Goal: Check status: Check status

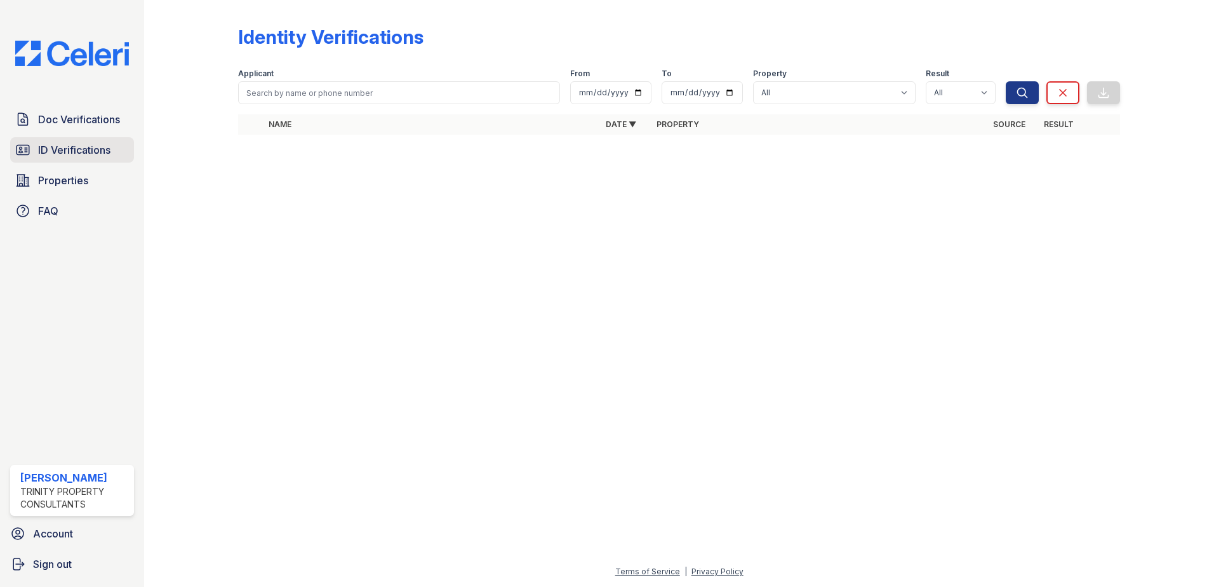
click at [60, 149] on span "ID Verifications" at bounding box center [74, 149] width 72 height 15
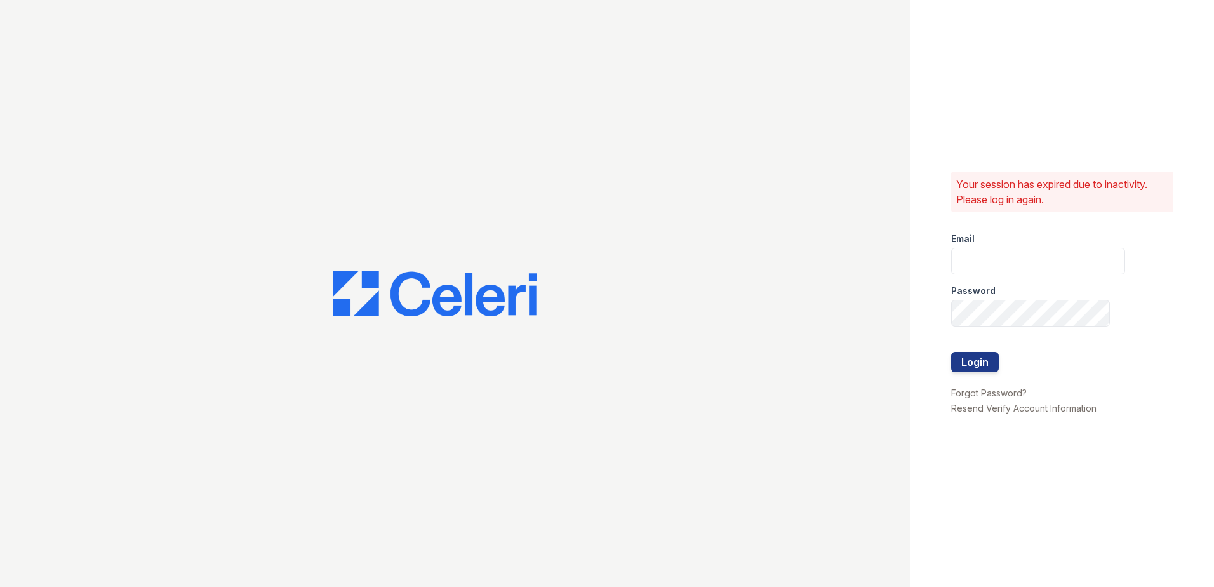
type input "scraig@trinity-pm.com"
click at [983, 360] on button "Login" at bounding box center [975, 362] width 48 height 20
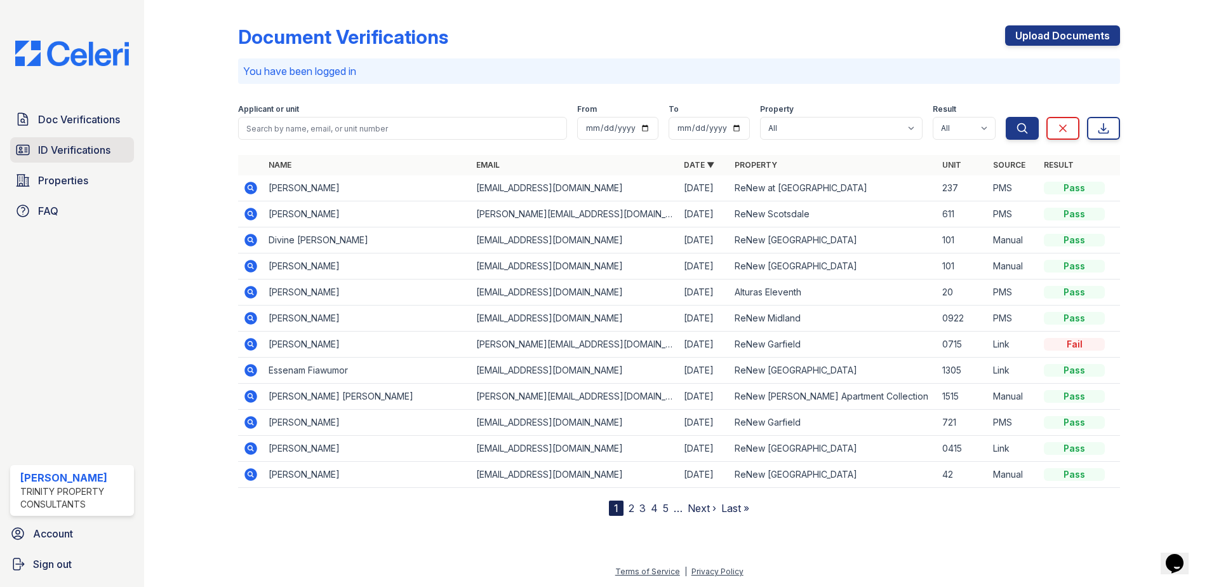
click at [51, 147] on span "ID Verifications" at bounding box center [74, 149] width 72 height 15
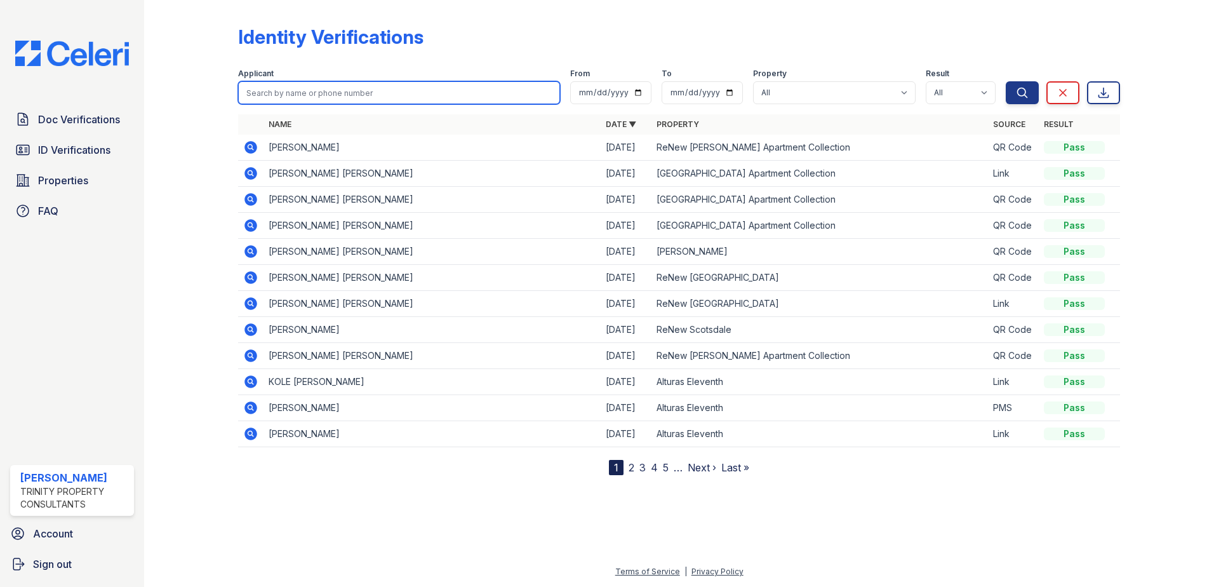
click at [296, 94] on input "search" at bounding box center [399, 92] width 322 height 23
type input "Felipe"
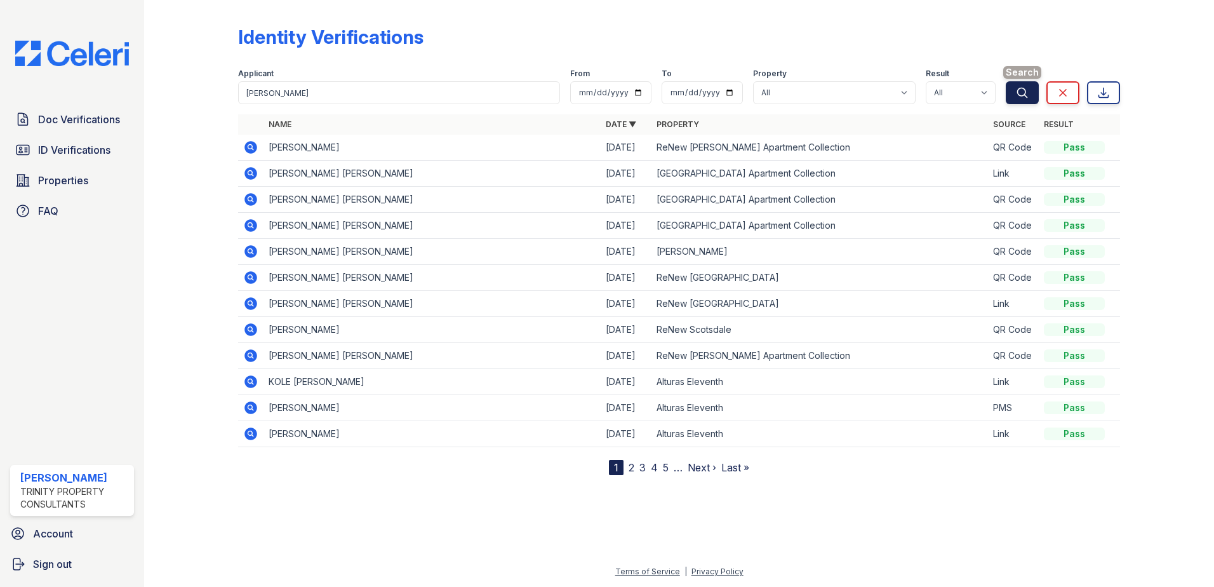
click at [1017, 95] on icon "submit" at bounding box center [1022, 92] width 13 height 13
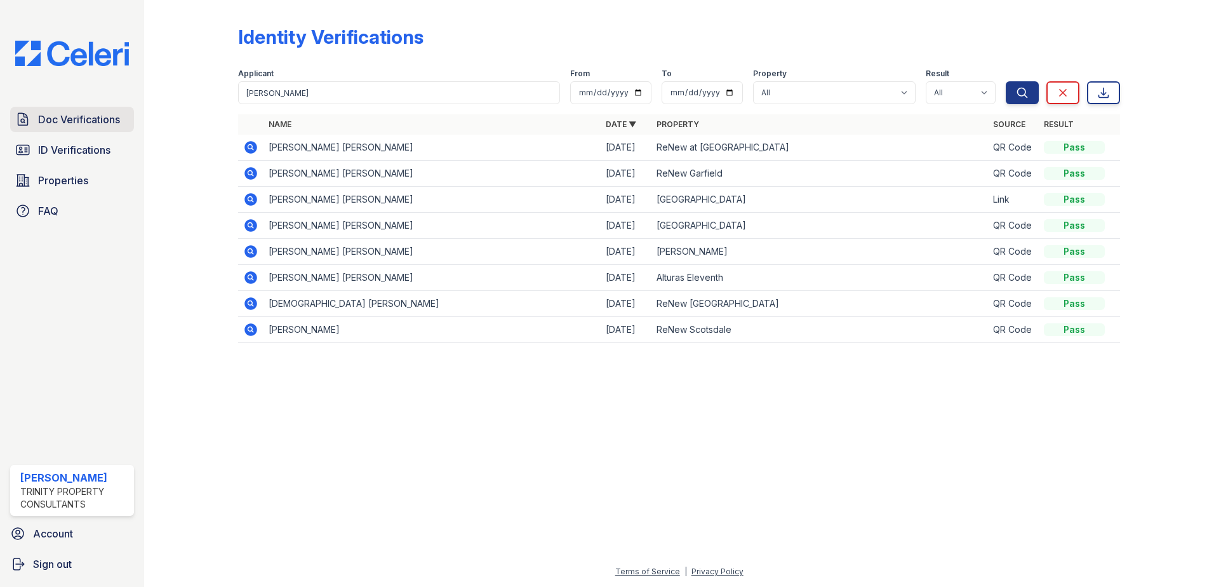
click at [61, 123] on span "Doc Verifications" at bounding box center [79, 119] width 82 height 15
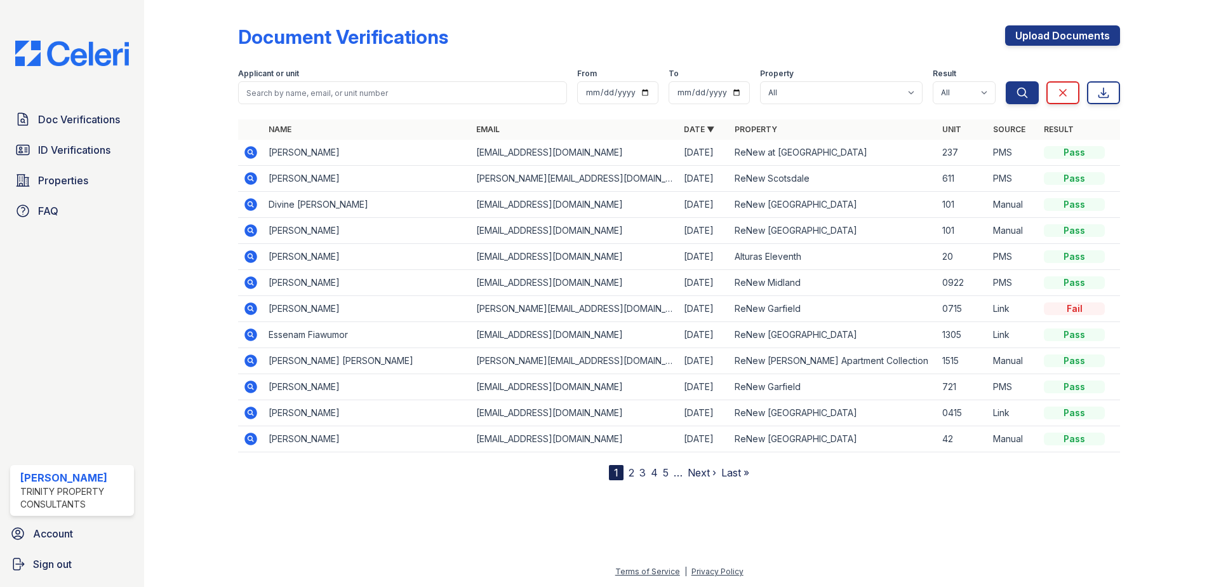
click at [251, 175] on icon at bounding box center [250, 178] width 13 height 13
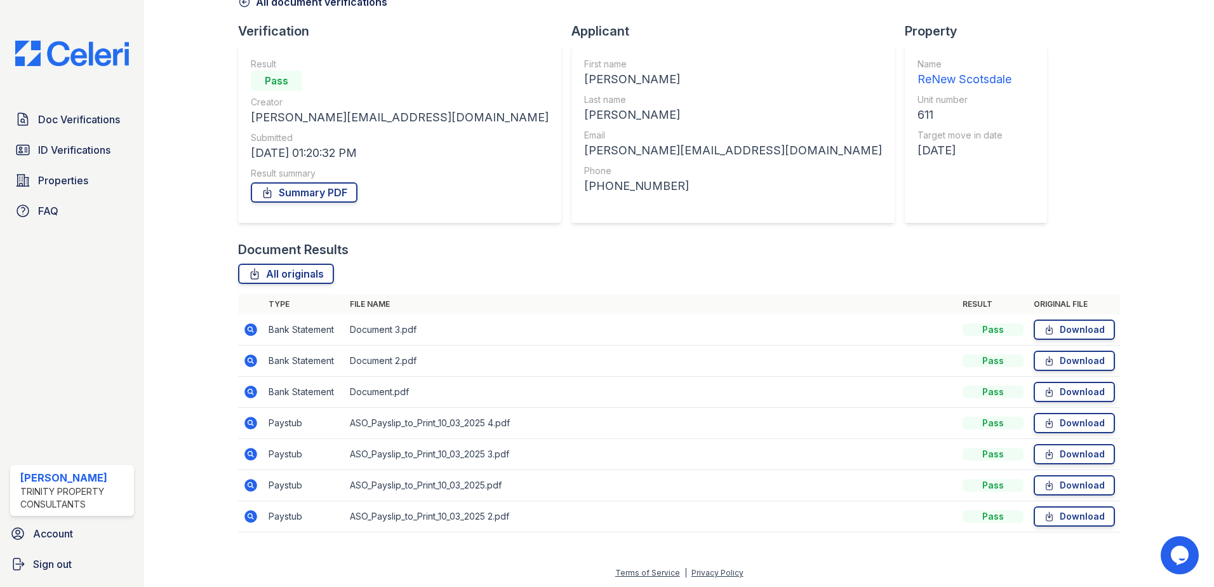
scroll to position [73, 0]
click at [284, 189] on link "Summary PDF" at bounding box center [304, 191] width 107 height 20
click at [63, 185] on span "Properties" at bounding box center [63, 180] width 50 height 15
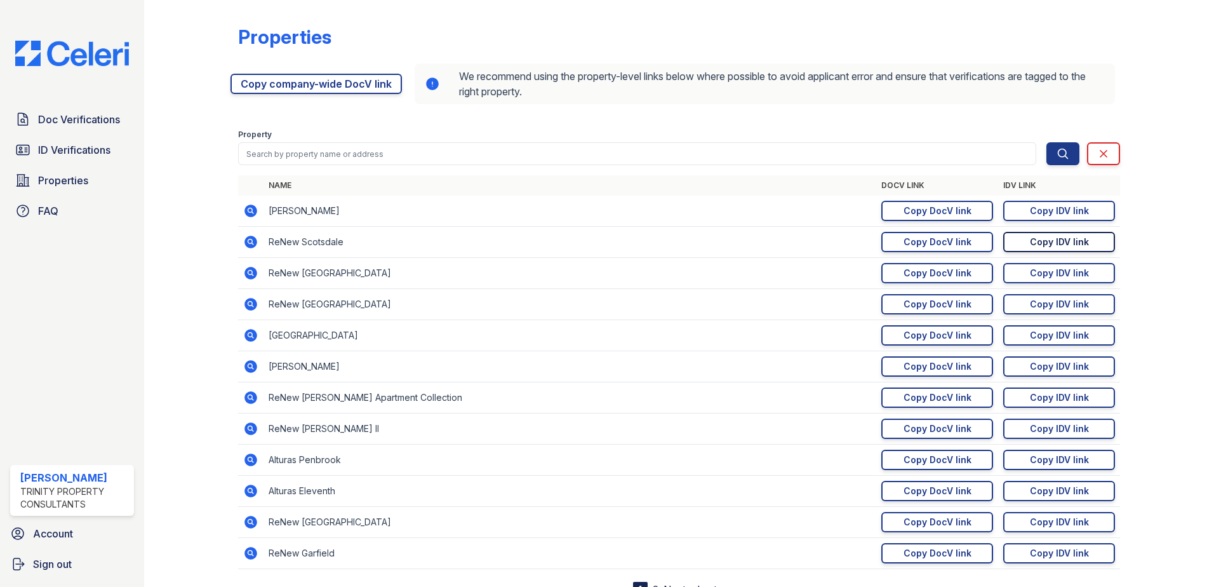
click at [1030, 244] on div "Copy IDV link" at bounding box center [1059, 241] width 59 height 13
click at [56, 143] on span "ID Verifications" at bounding box center [74, 149] width 72 height 15
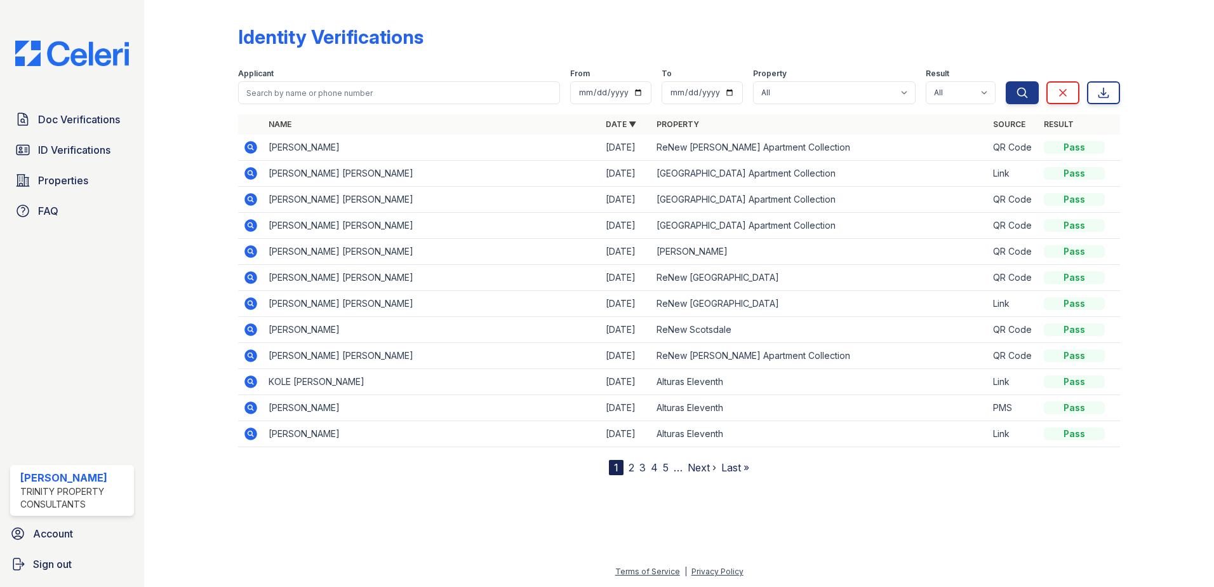
click at [247, 329] on icon at bounding box center [250, 329] width 13 height 13
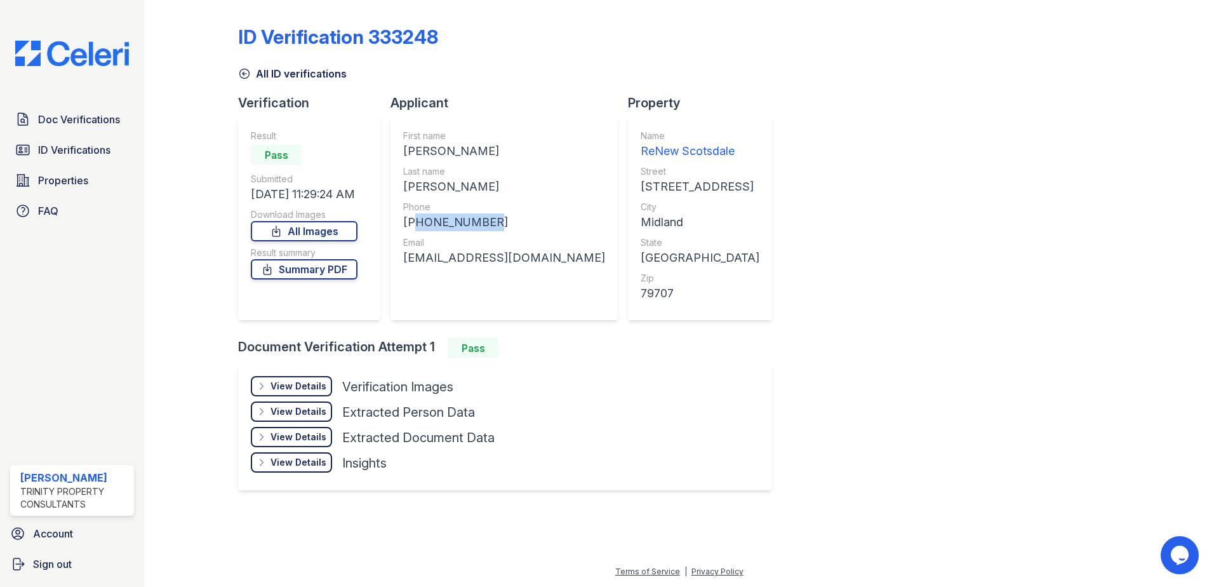
drag, startPoint x: 482, startPoint y: 225, endPoint x: 412, endPoint y: 227, distance: 69.8
click at [412, 227] on div "+14322387133" at bounding box center [504, 222] width 202 height 18
drag, startPoint x: 412, startPoint y: 227, endPoint x: 425, endPoint y: 225, distance: 12.8
drag, startPoint x: 425, startPoint y: 225, endPoint x: 922, endPoint y: 216, distance: 497.1
click at [922, 215] on div "ID Verification 333248 All ID verifications Verification Result Pass Submitted …" at bounding box center [679, 256] width 882 height 503
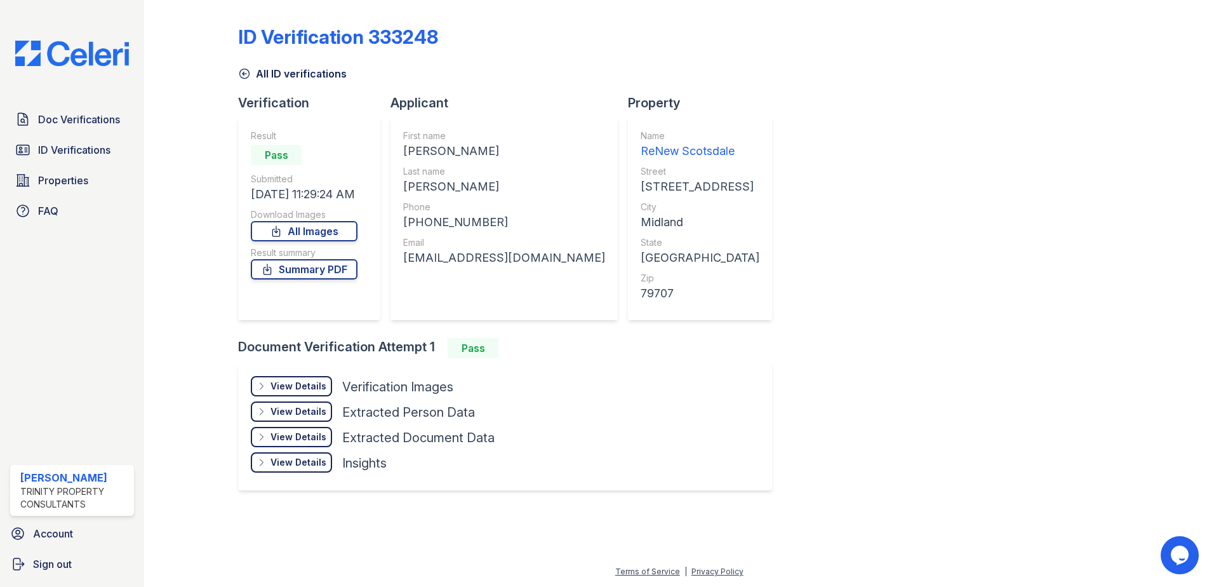
click at [243, 69] on icon at bounding box center [244, 73] width 13 height 13
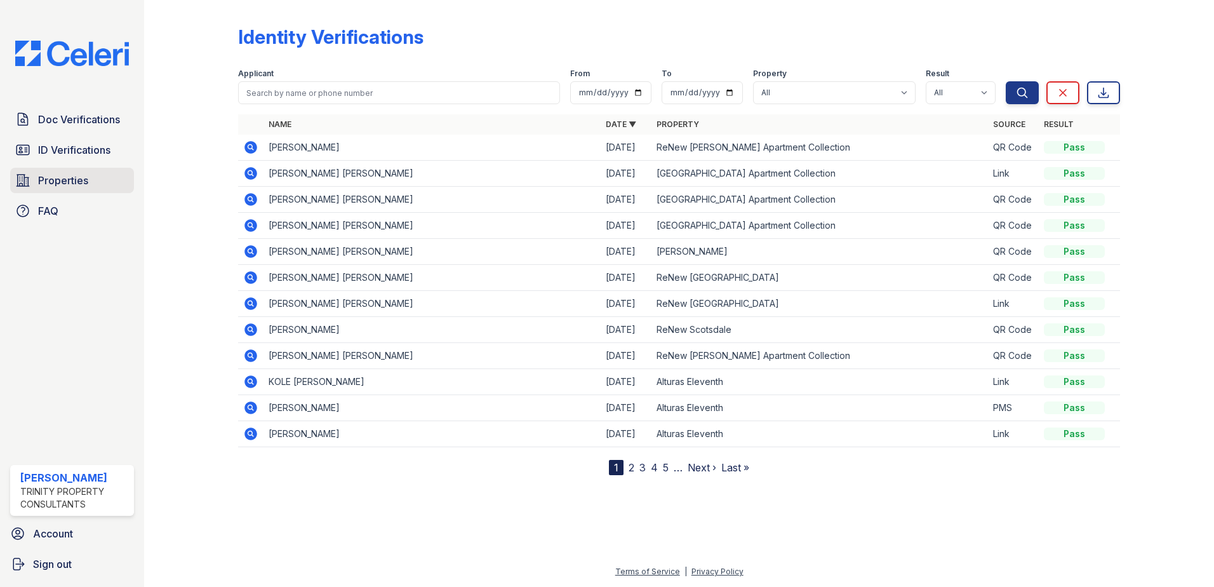
click at [70, 175] on span "Properties" at bounding box center [63, 180] width 50 height 15
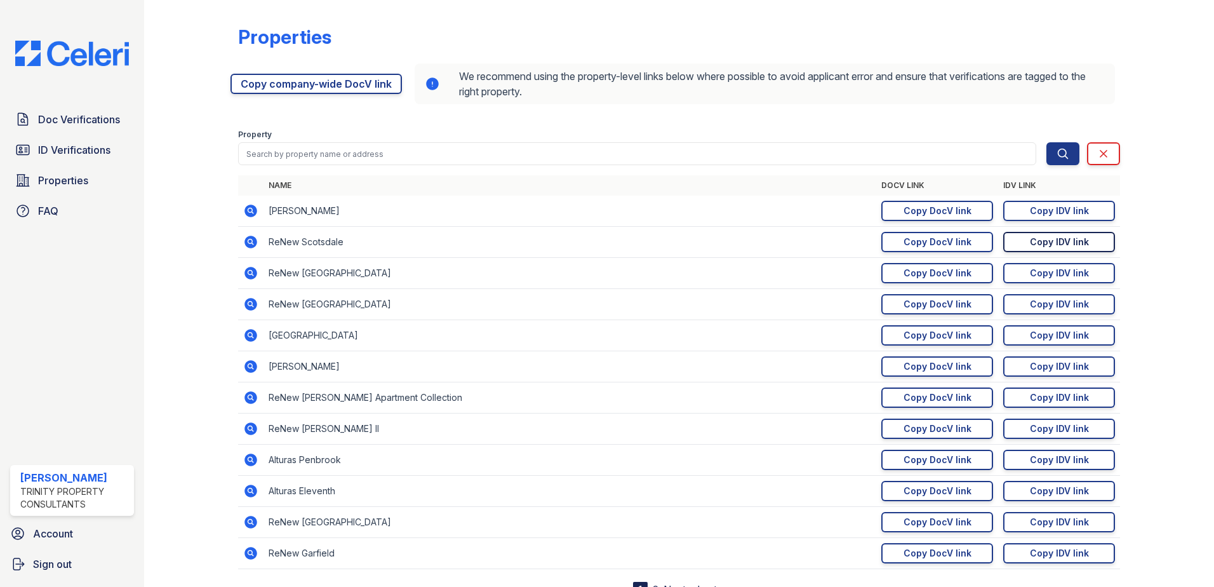
click at [1056, 239] on div "Copy IDV link" at bounding box center [1059, 241] width 59 height 13
click at [70, 143] on span "ID Verifications" at bounding box center [74, 149] width 72 height 15
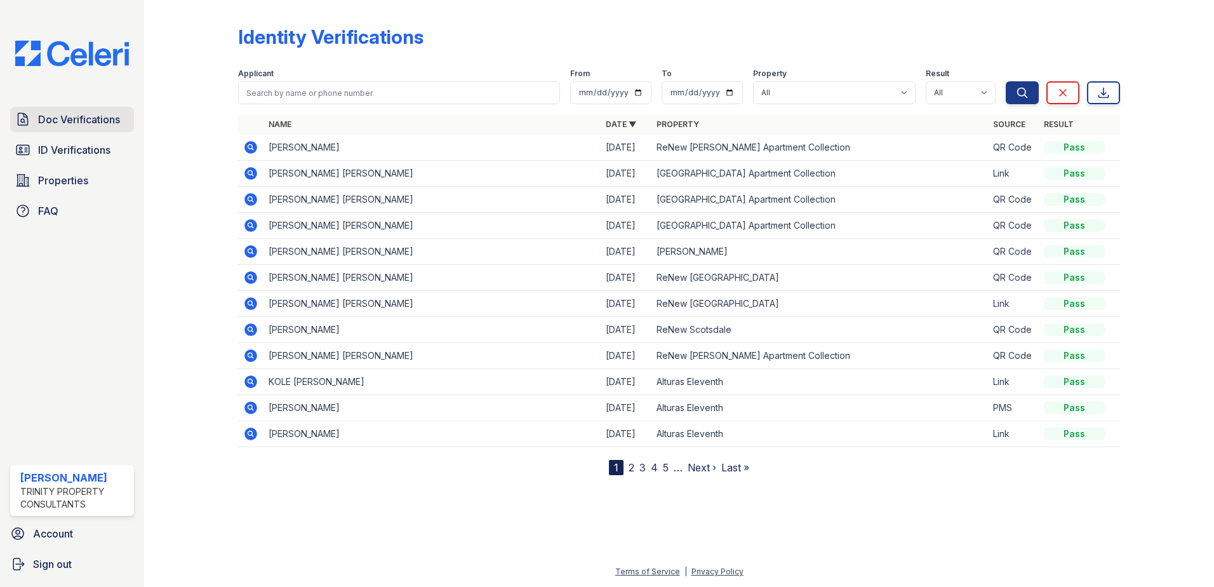
click at [44, 114] on span "Doc Verifications" at bounding box center [79, 119] width 82 height 15
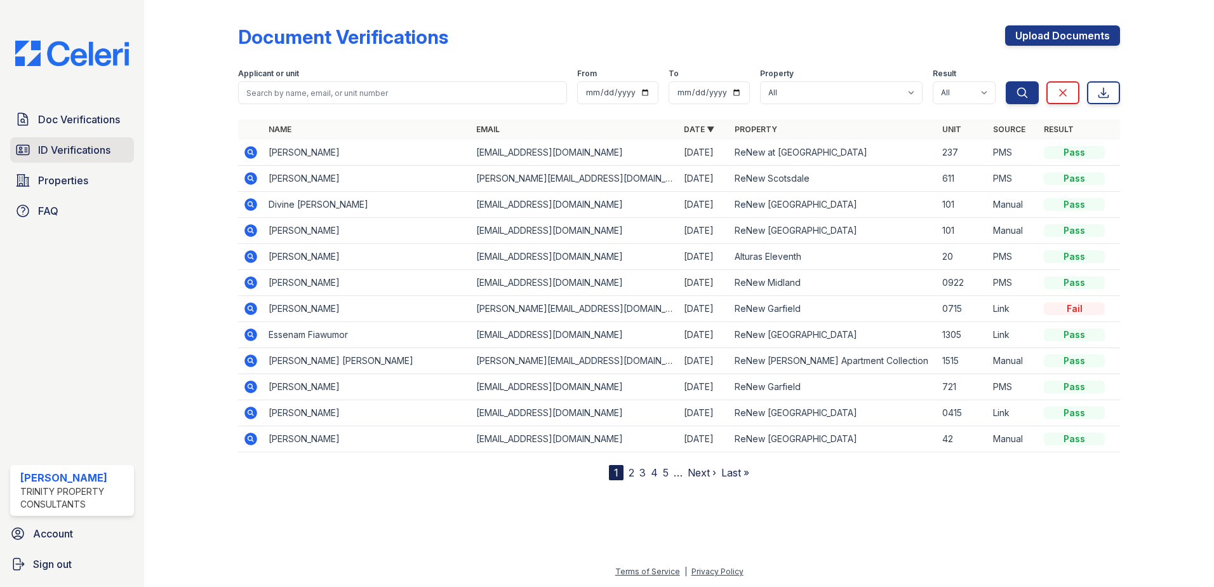
click at [44, 153] on span "ID Verifications" at bounding box center [74, 149] width 72 height 15
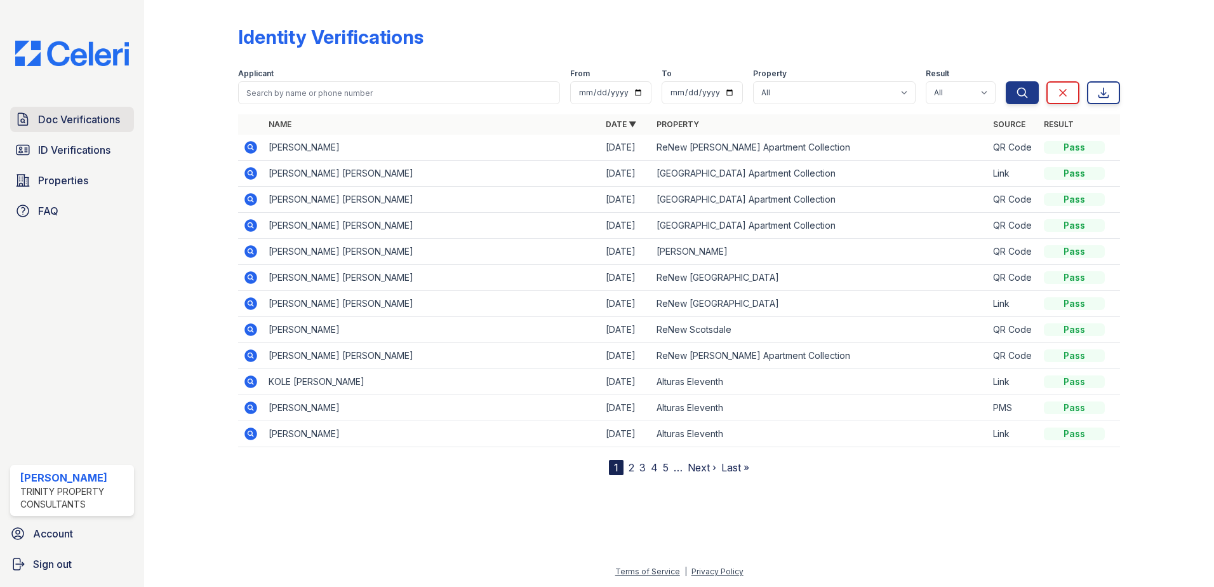
click at [74, 120] on span "Doc Verifications" at bounding box center [79, 119] width 82 height 15
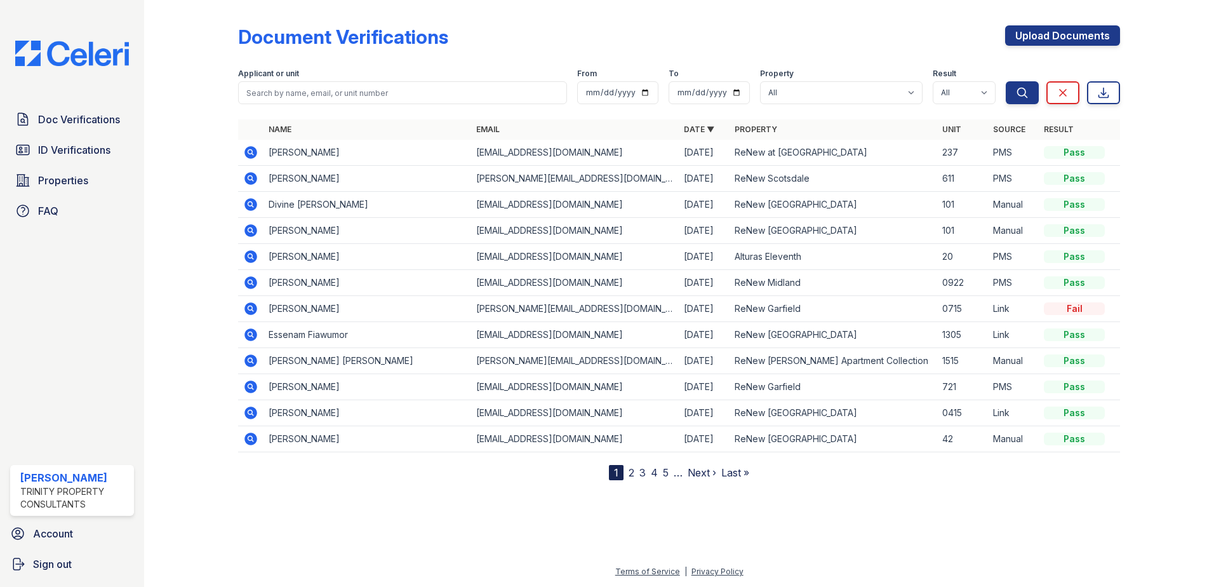
click at [242, 181] on td at bounding box center [250, 179] width 25 height 26
click at [247, 180] on icon at bounding box center [250, 178] width 13 height 13
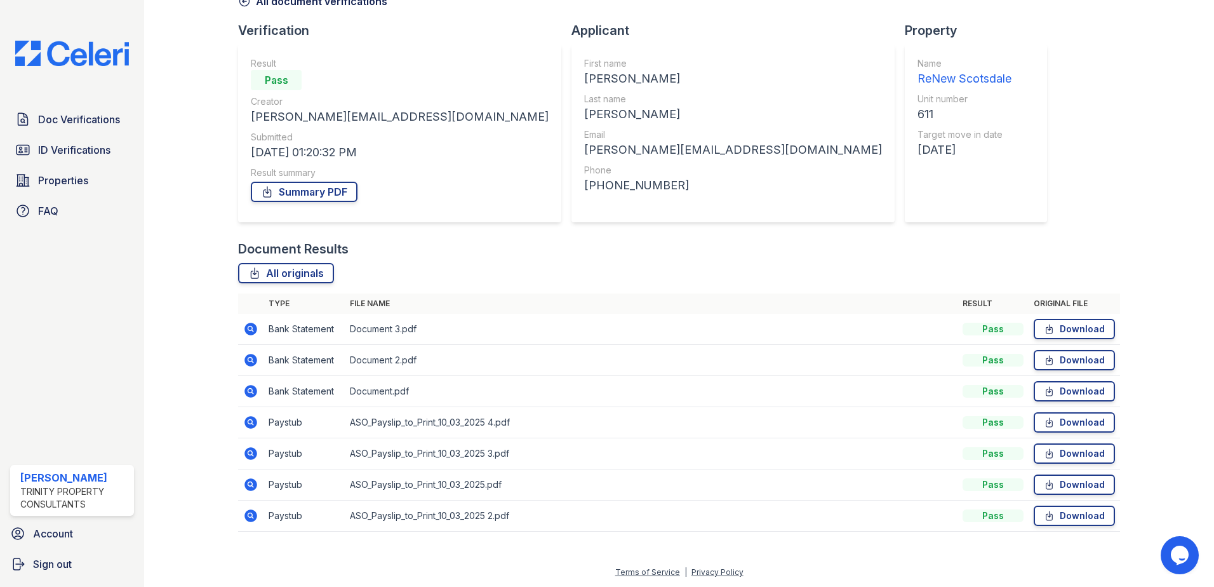
scroll to position [73, 0]
click at [249, 423] on icon at bounding box center [250, 421] width 13 height 13
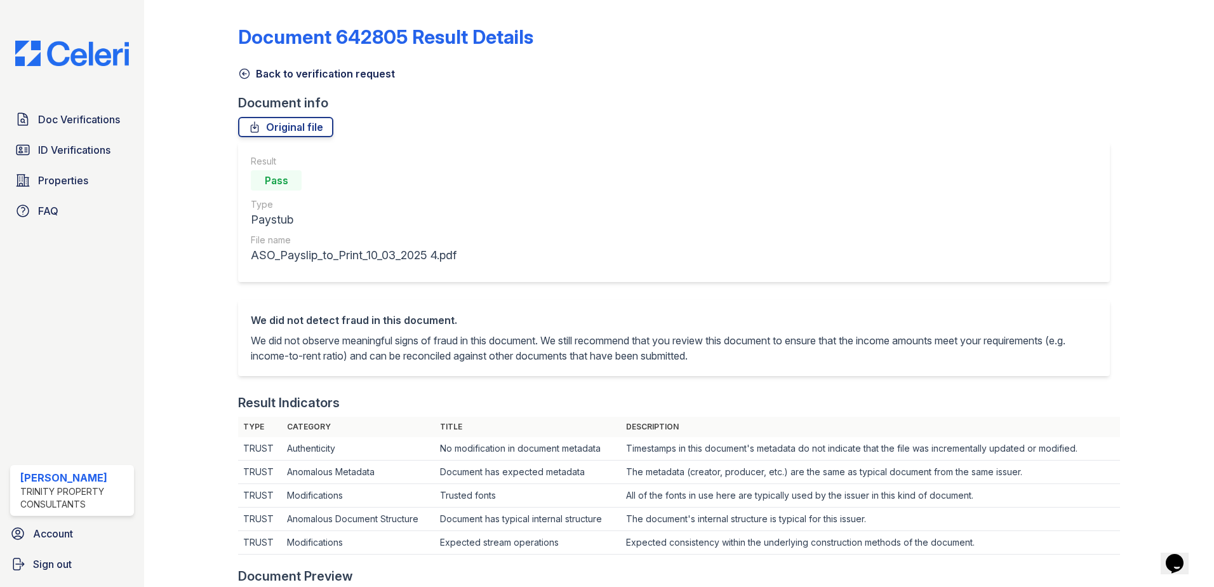
click at [244, 79] on icon at bounding box center [245, 74] width 10 height 10
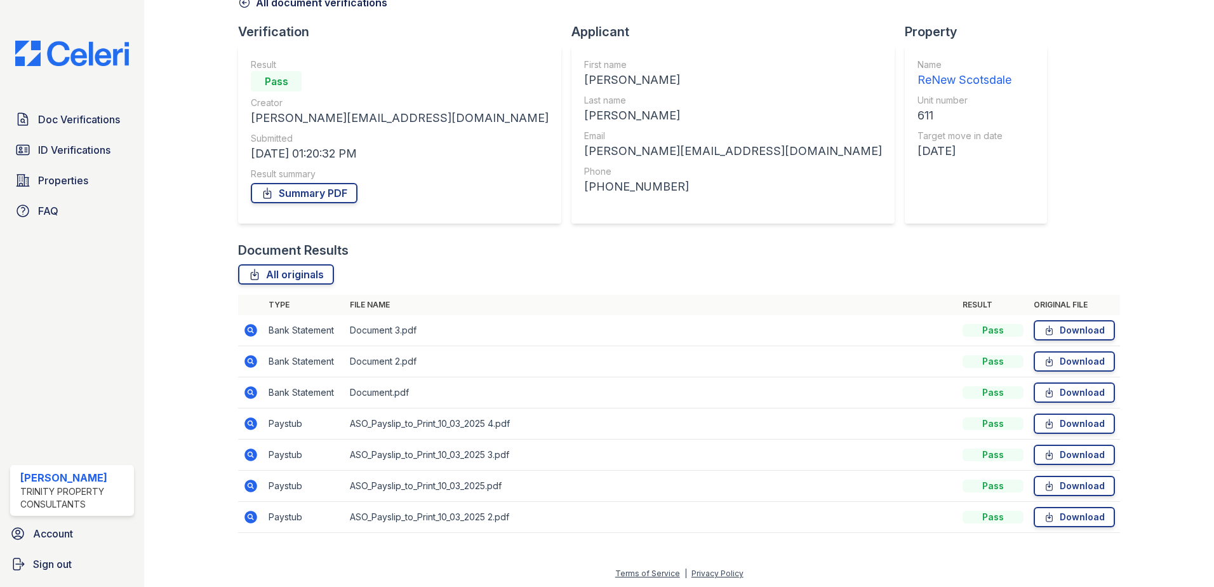
scroll to position [73, 0]
click at [252, 515] on icon at bounding box center [250, 514] width 13 height 13
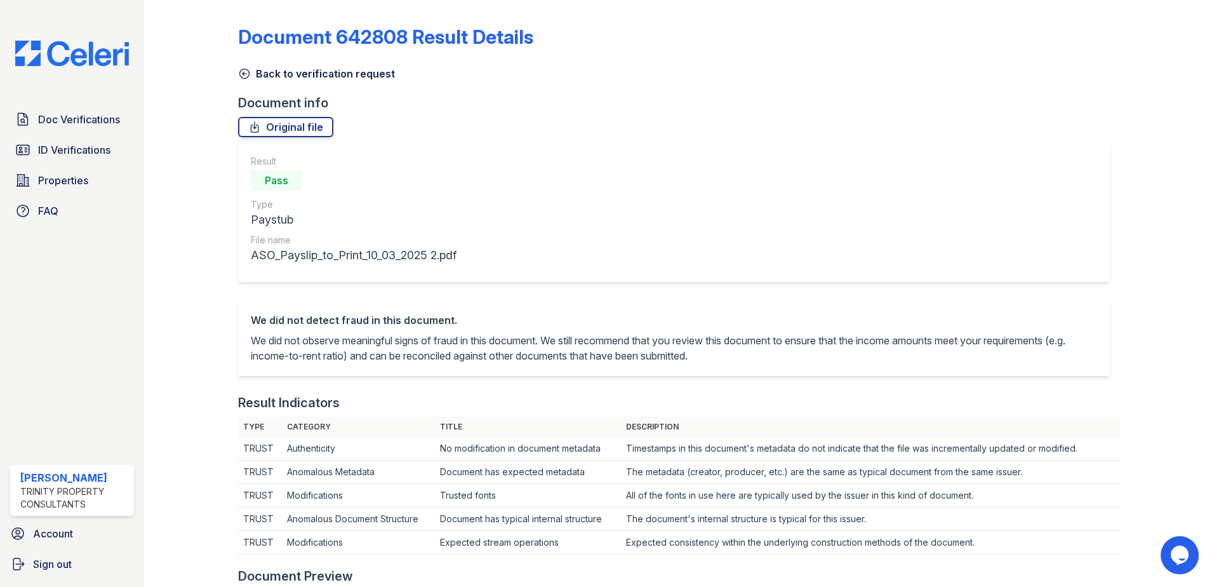
click at [249, 70] on icon at bounding box center [244, 73] width 13 height 13
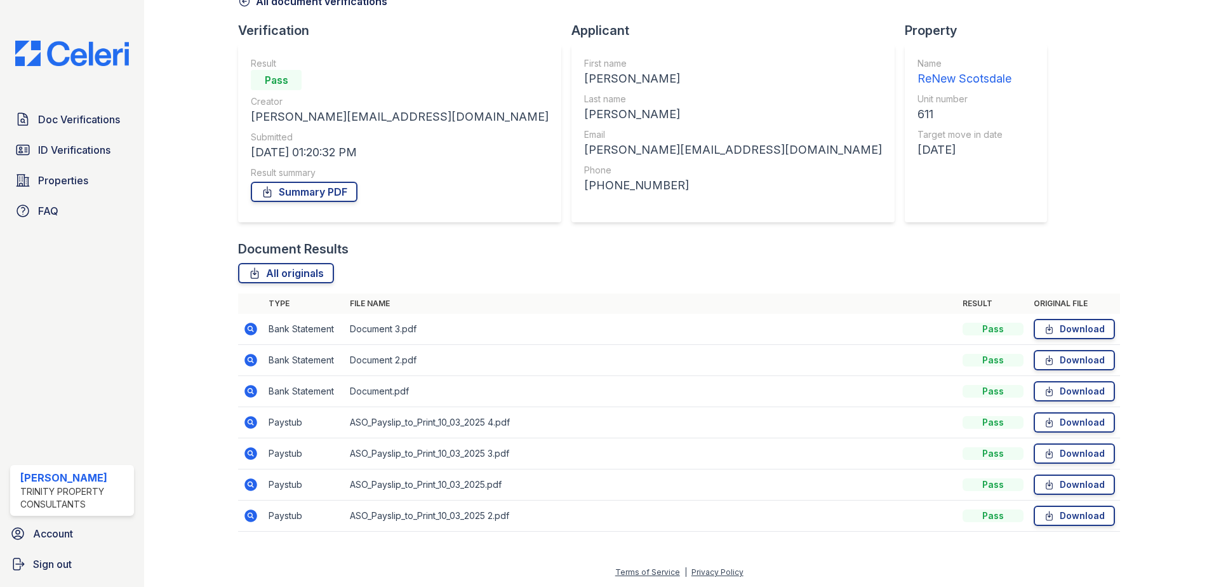
scroll to position [73, 0]
click at [250, 515] on icon at bounding box center [249, 513] width 3 height 3
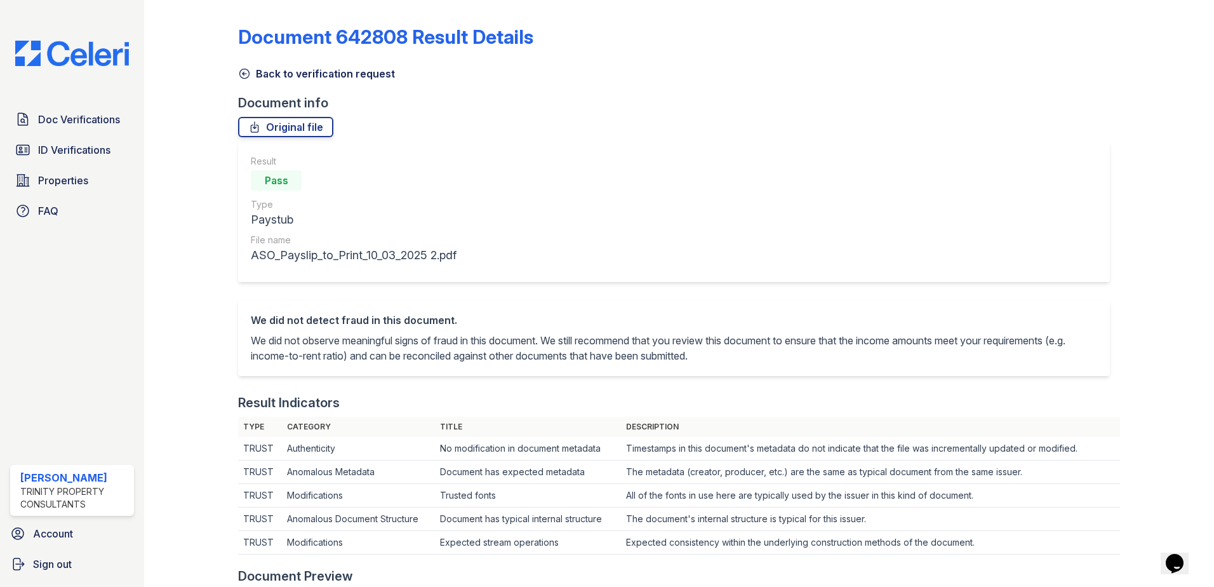
click at [246, 72] on icon at bounding box center [244, 73] width 13 height 13
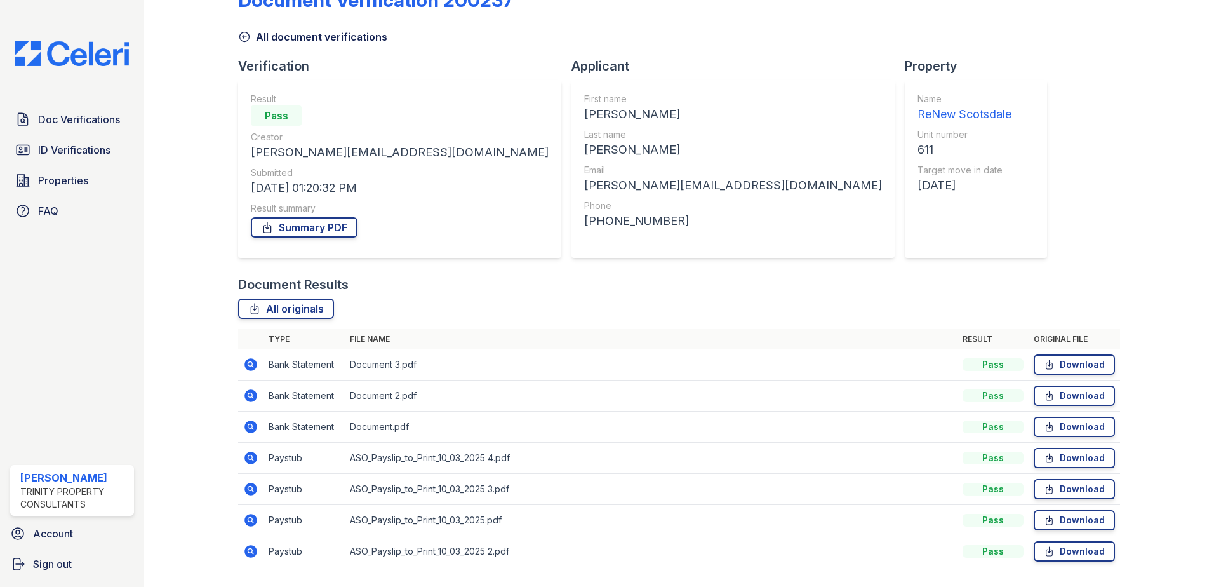
scroll to position [73, 0]
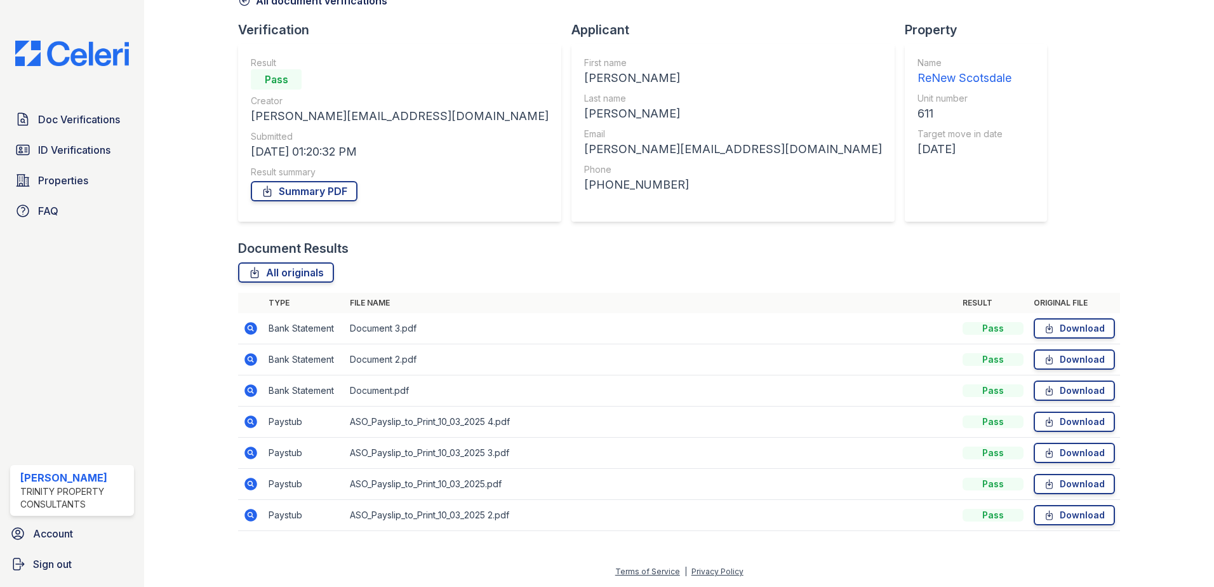
click at [251, 483] on icon at bounding box center [249, 482] width 3 height 3
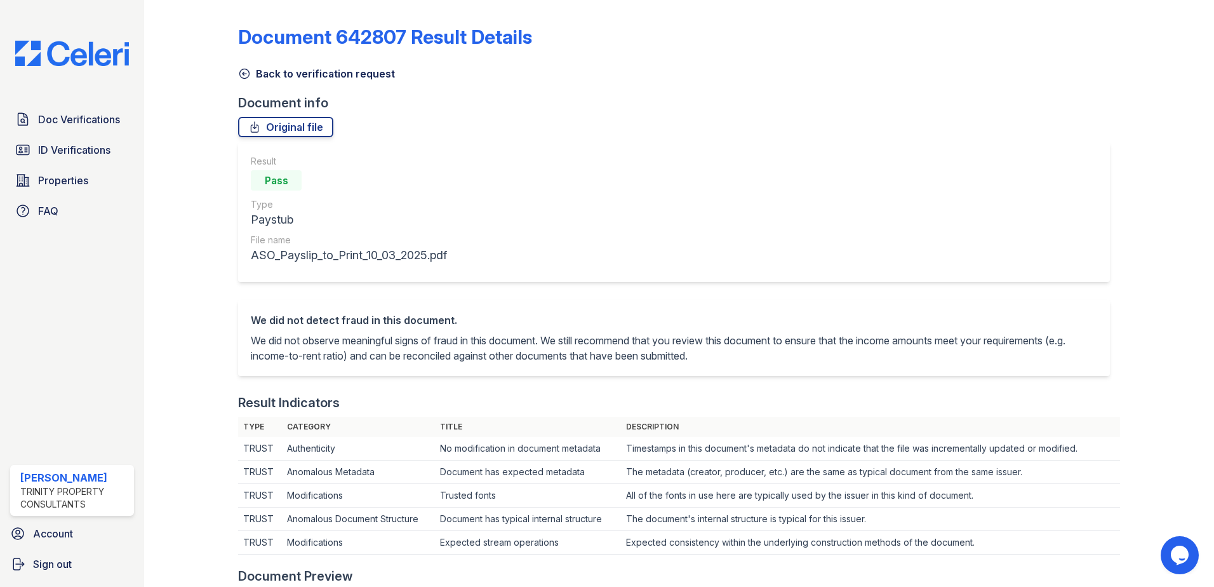
click at [242, 72] on icon at bounding box center [244, 73] width 13 height 13
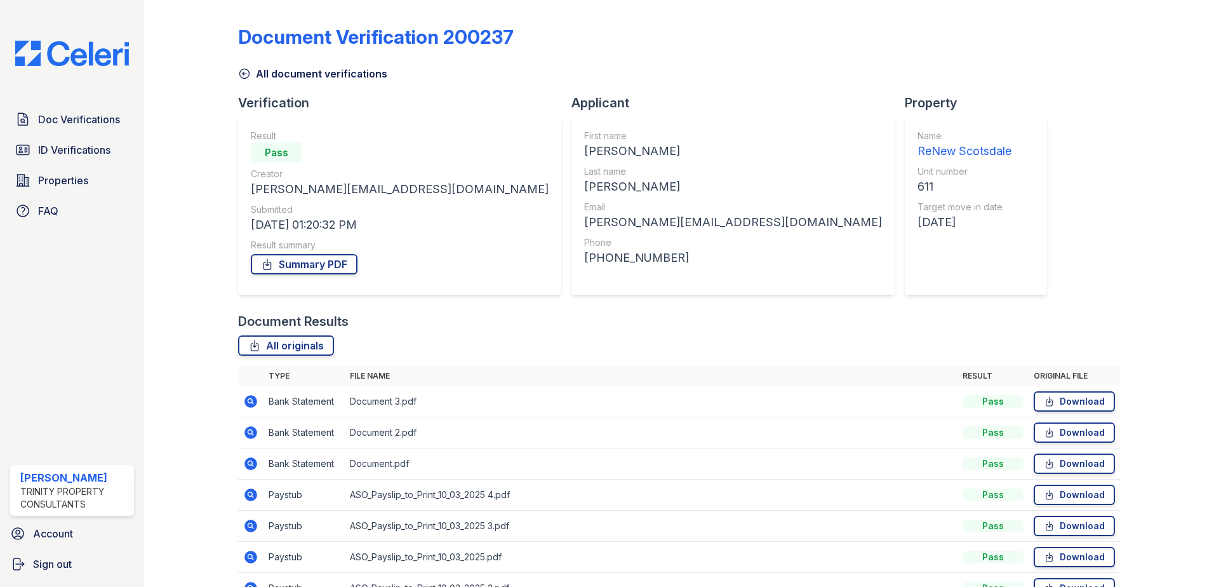
scroll to position [73, 0]
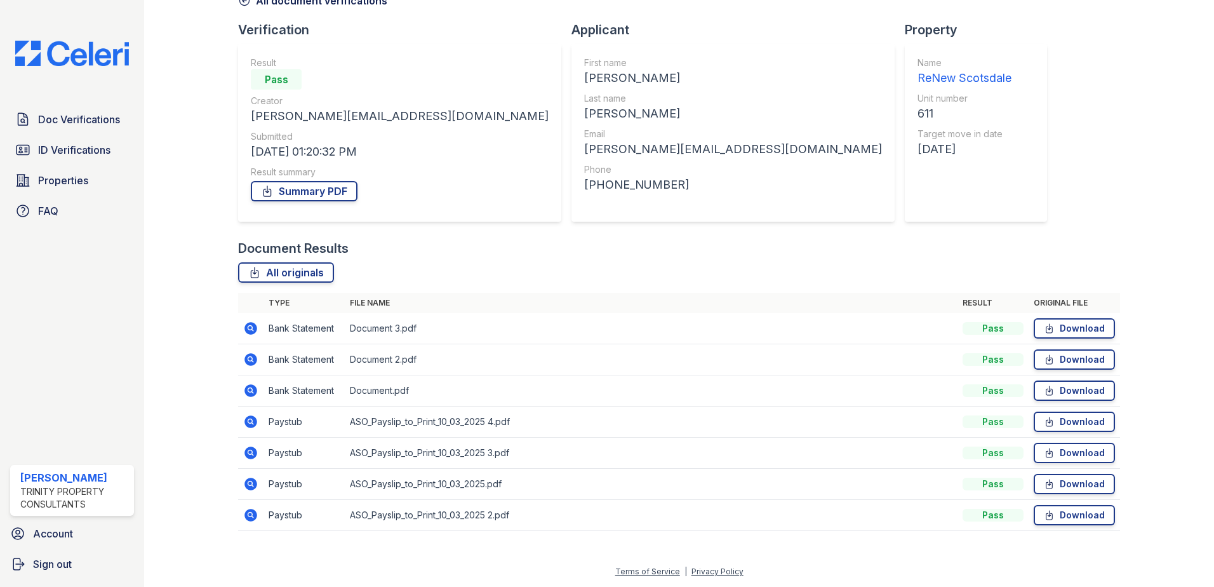
click at [252, 451] on icon at bounding box center [250, 452] width 15 height 15
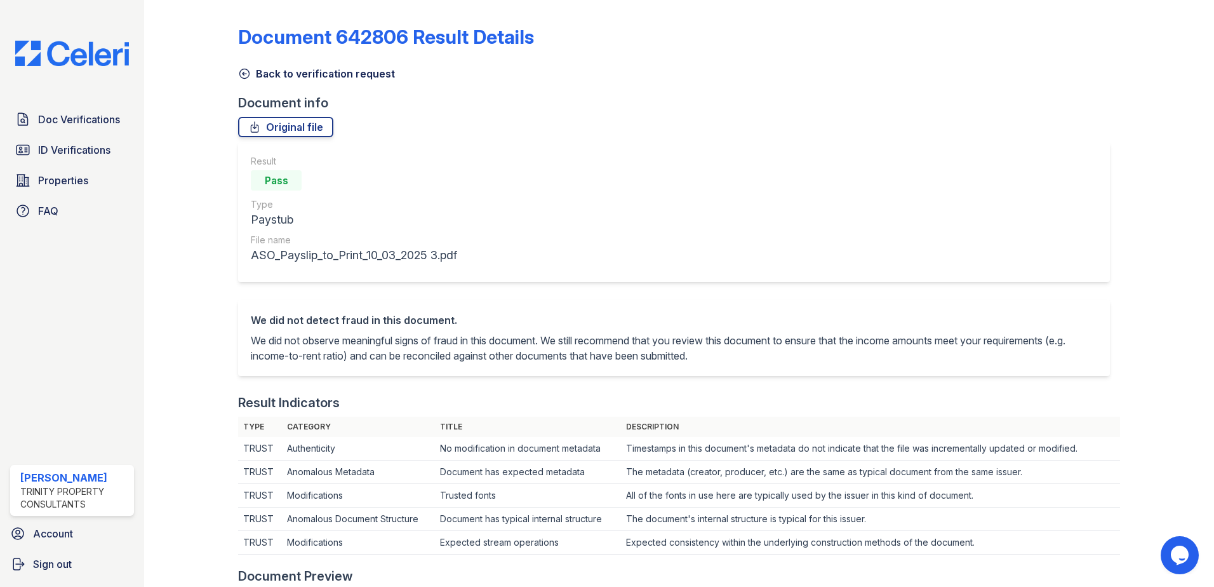
click at [249, 70] on icon at bounding box center [244, 73] width 13 height 13
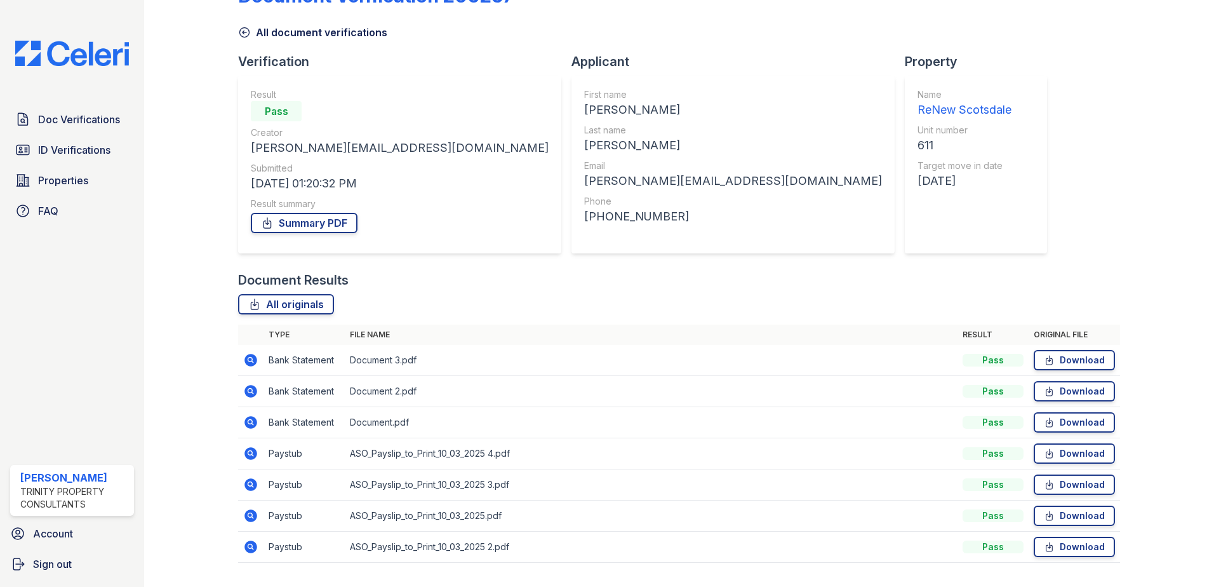
scroll to position [63, 0]
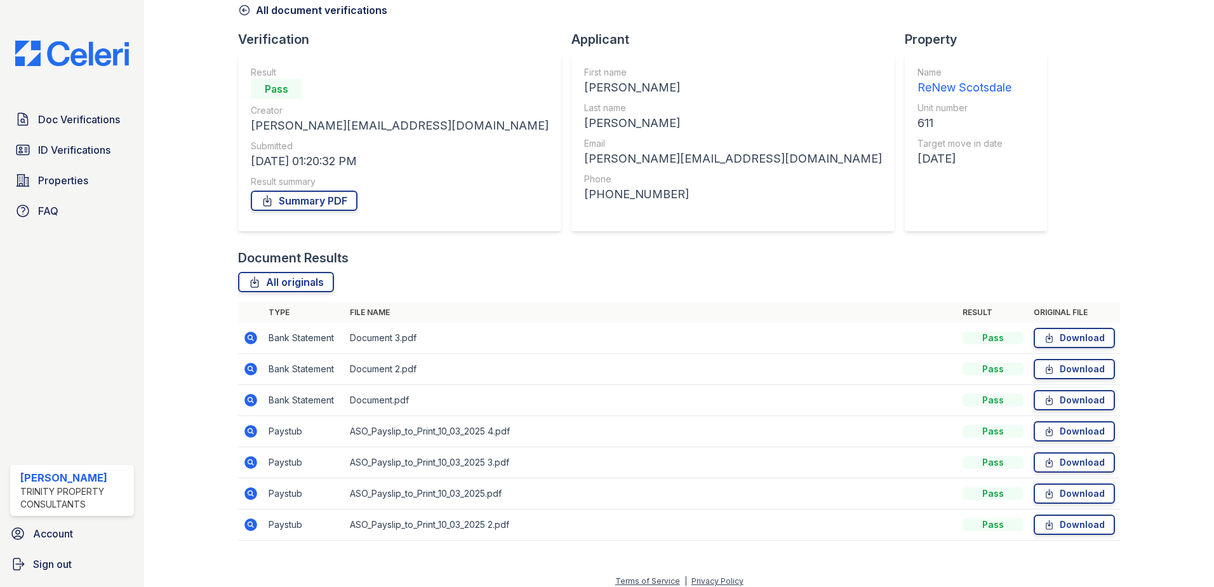
click at [255, 429] on icon at bounding box center [250, 431] width 13 height 13
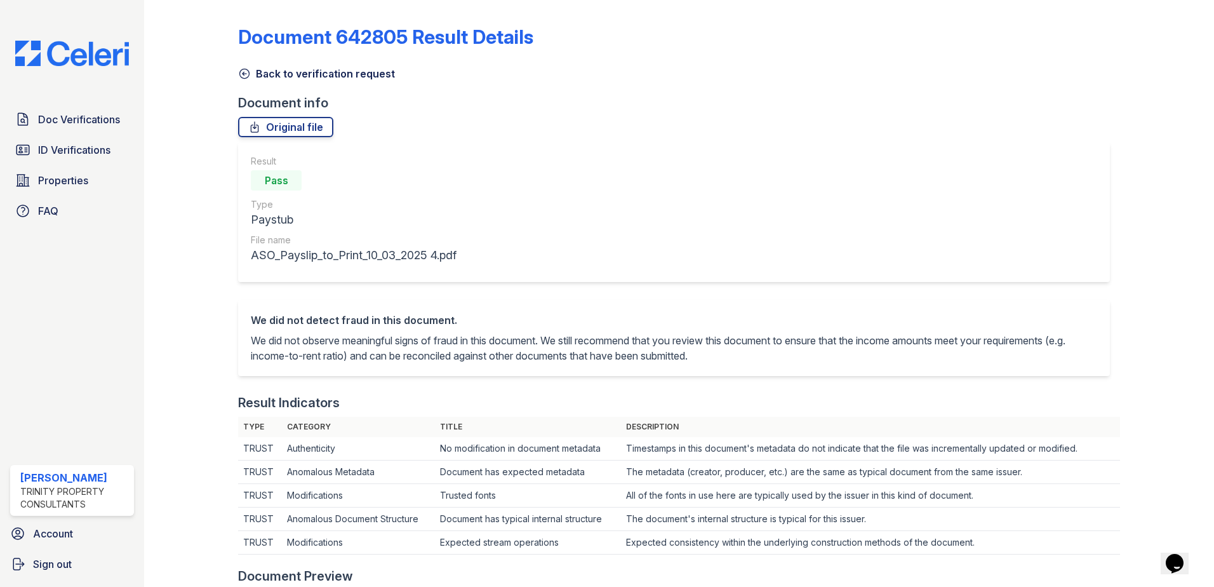
click at [246, 68] on icon at bounding box center [244, 73] width 13 height 13
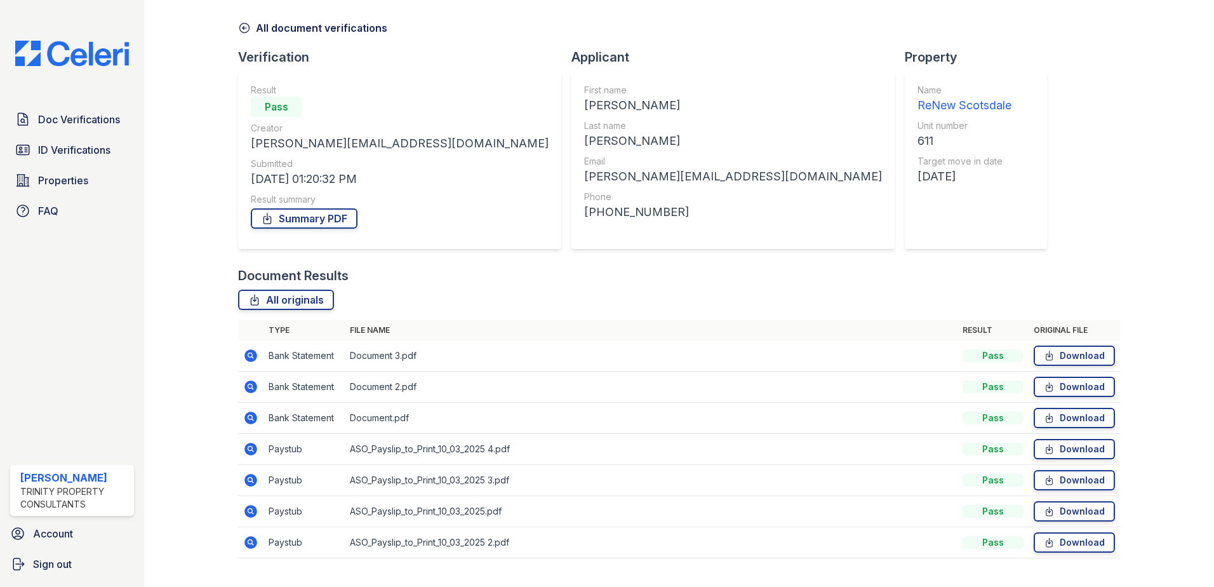
scroll to position [73, 0]
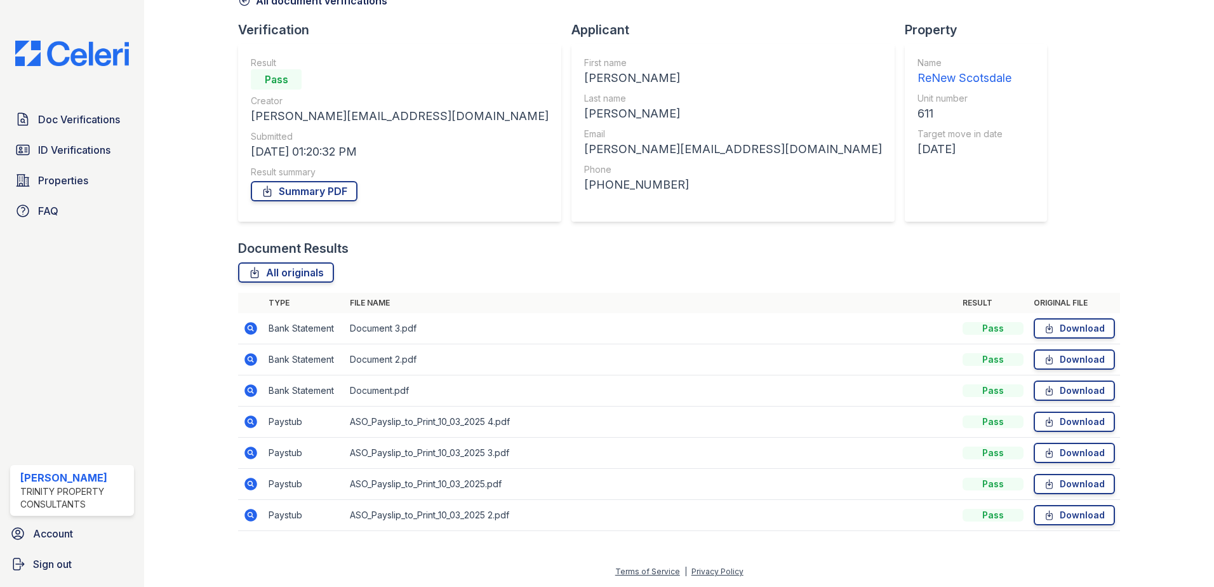
click at [253, 515] on icon at bounding box center [250, 514] width 13 height 13
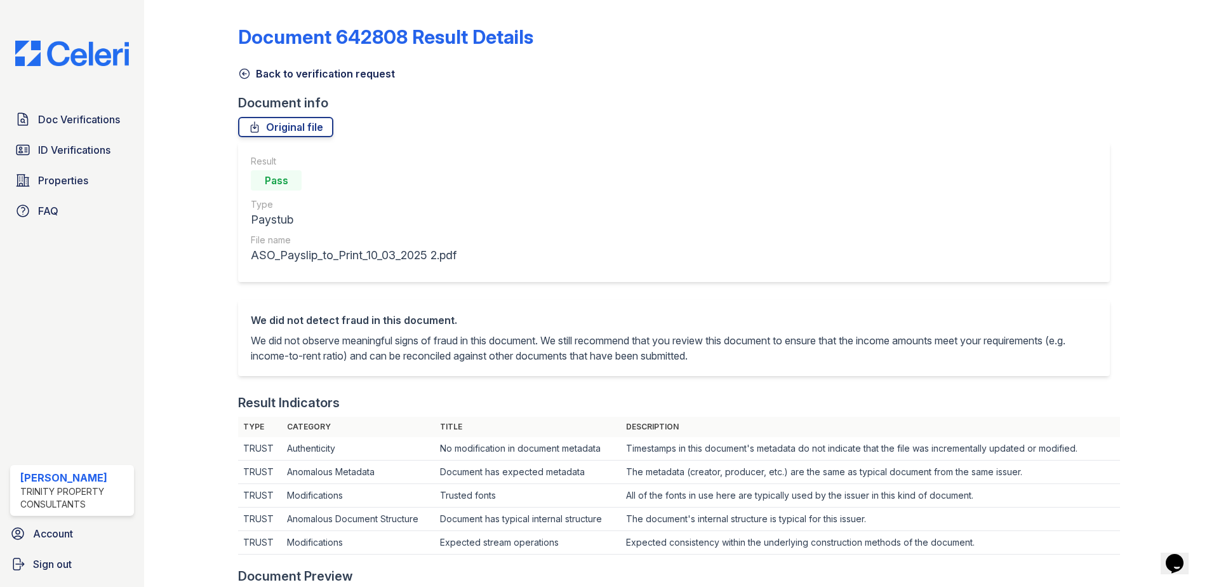
click at [243, 73] on icon at bounding box center [244, 73] width 13 height 13
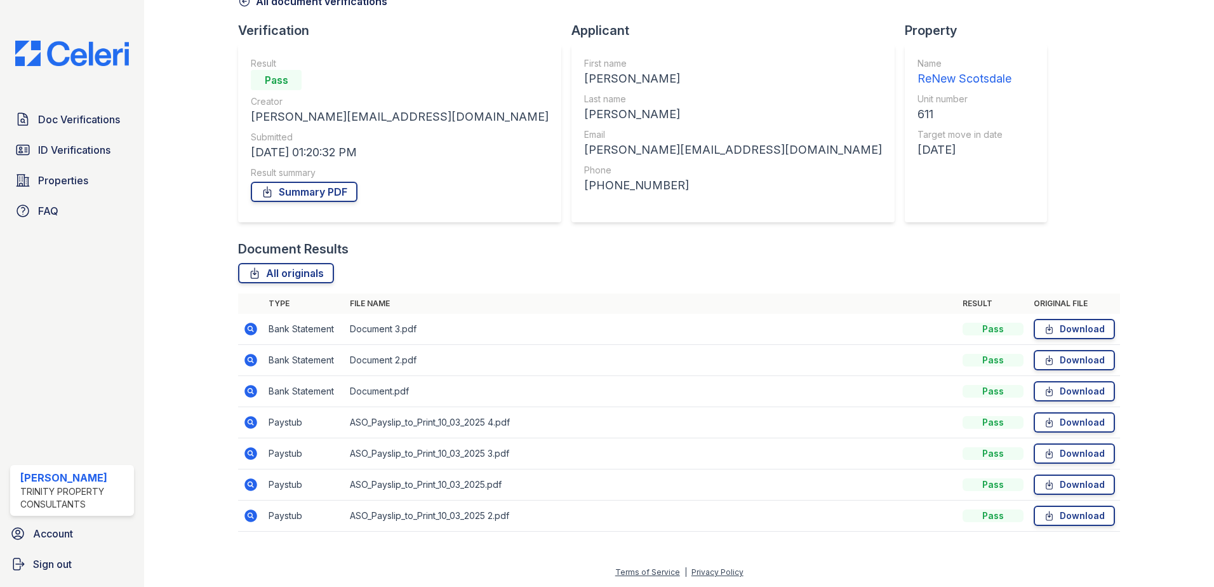
scroll to position [73, 0]
click at [242, 513] on td at bounding box center [250, 515] width 25 height 31
click at [252, 513] on icon at bounding box center [250, 514] width 13 height 13
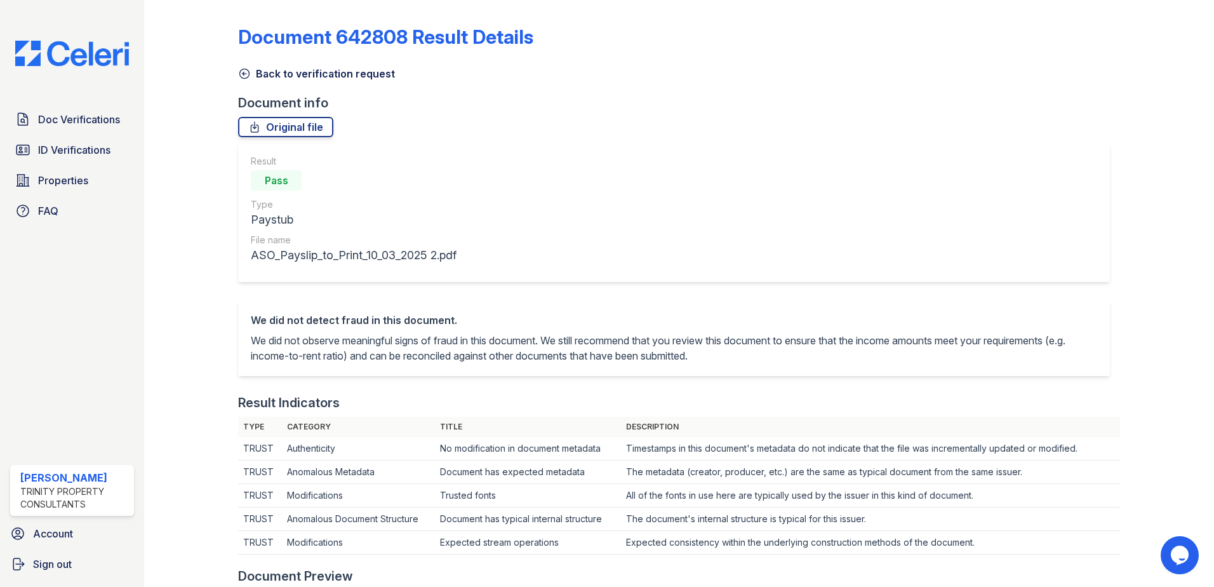
click at [249, 72] on icon at bounding box center [245, 74] width 10 height 10
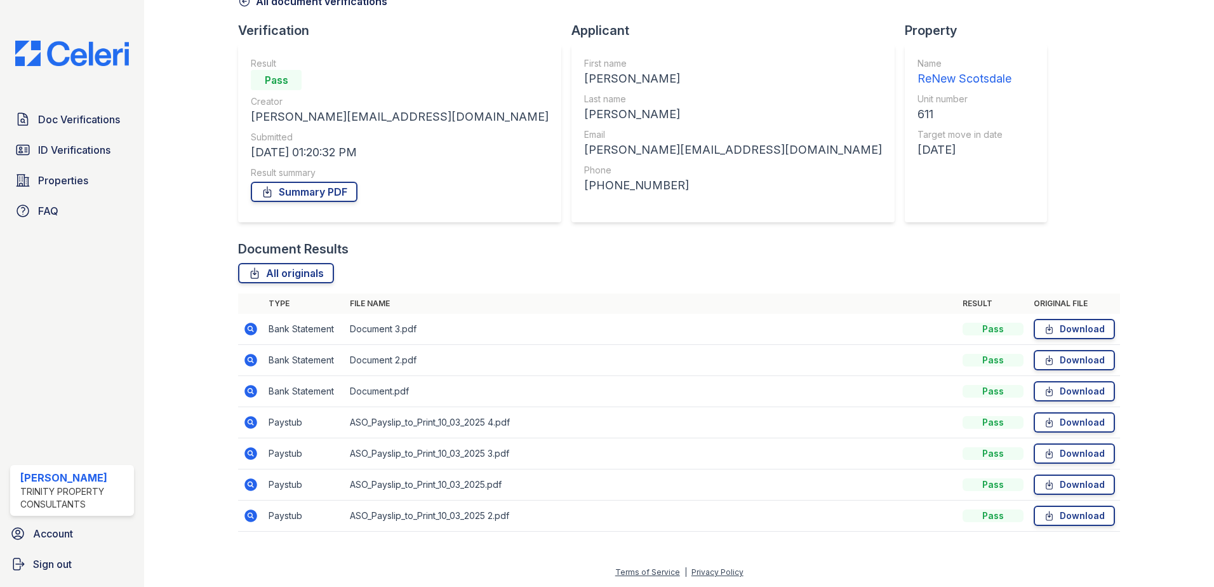
scroll to position [73, 0]
click at [251, 480] on icon at bounding box center [250, 483] width 13 height 13
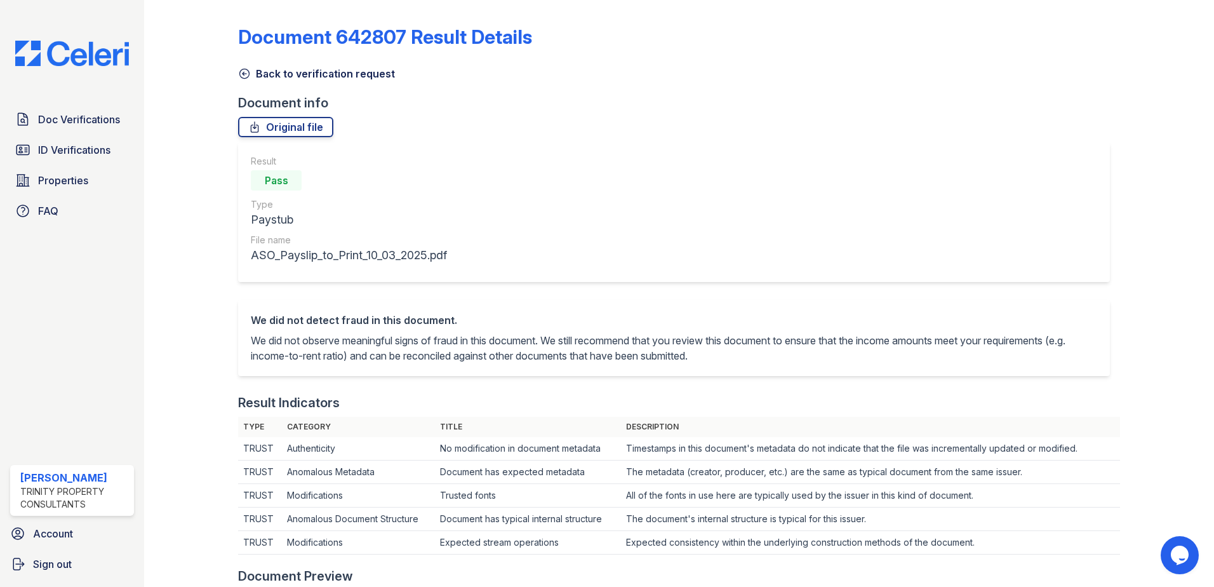
click at [248, 74] on icon at bounding box center [245, 74] width 10 height 10
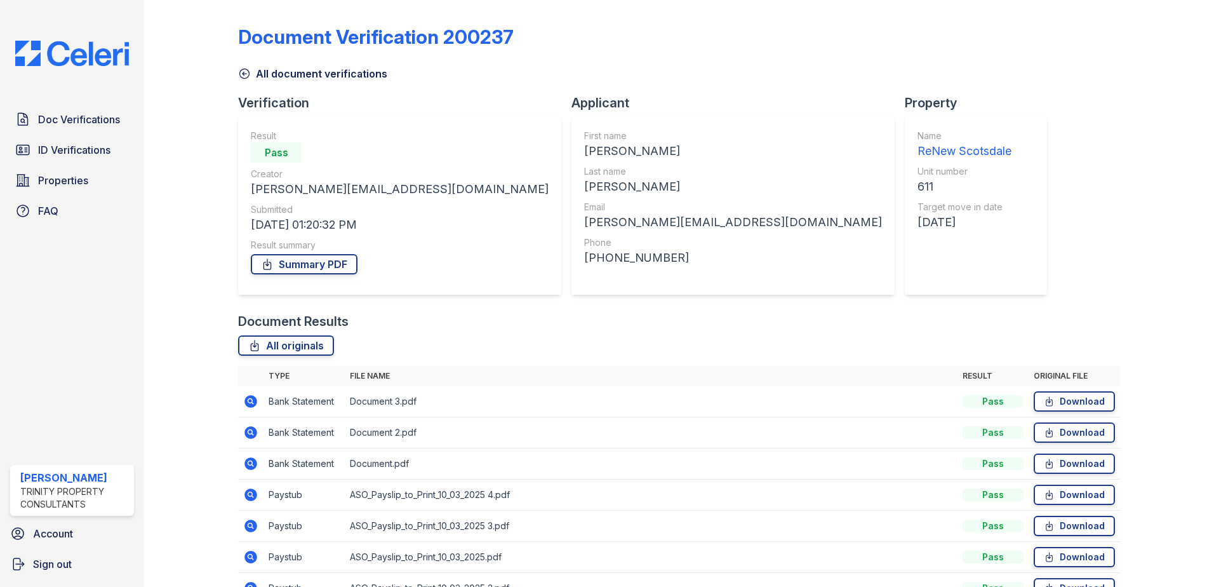
click at [248, 75] on icon at bounding box center [244, 73] width 13 height 13
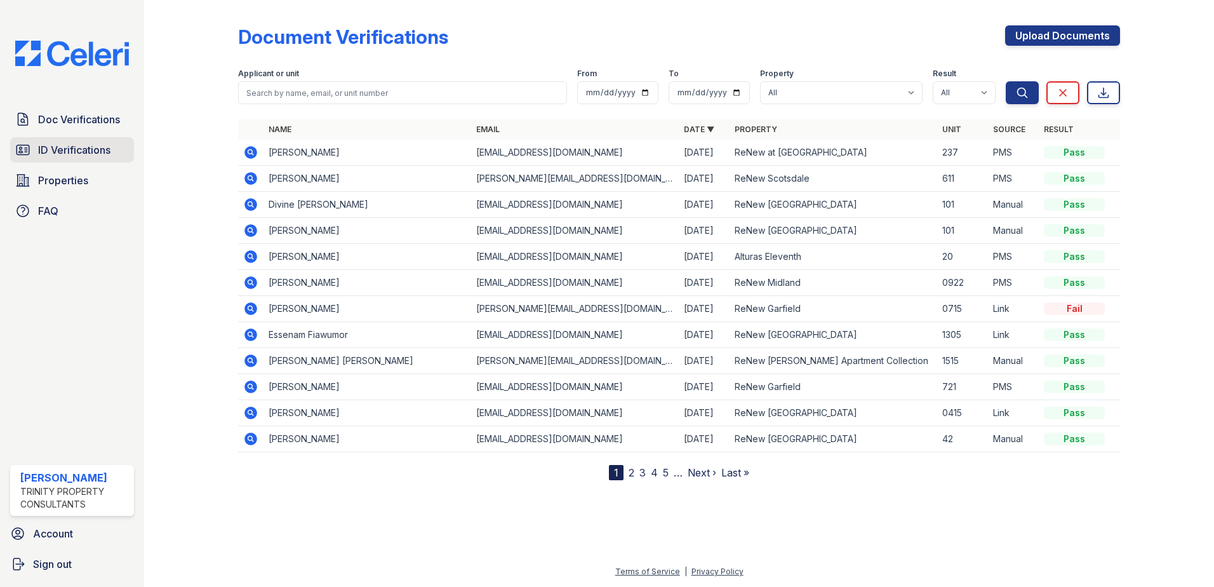
click at [93, 148] on span "ID Verifications" at bounding box center [74, 149] width 72 height 15
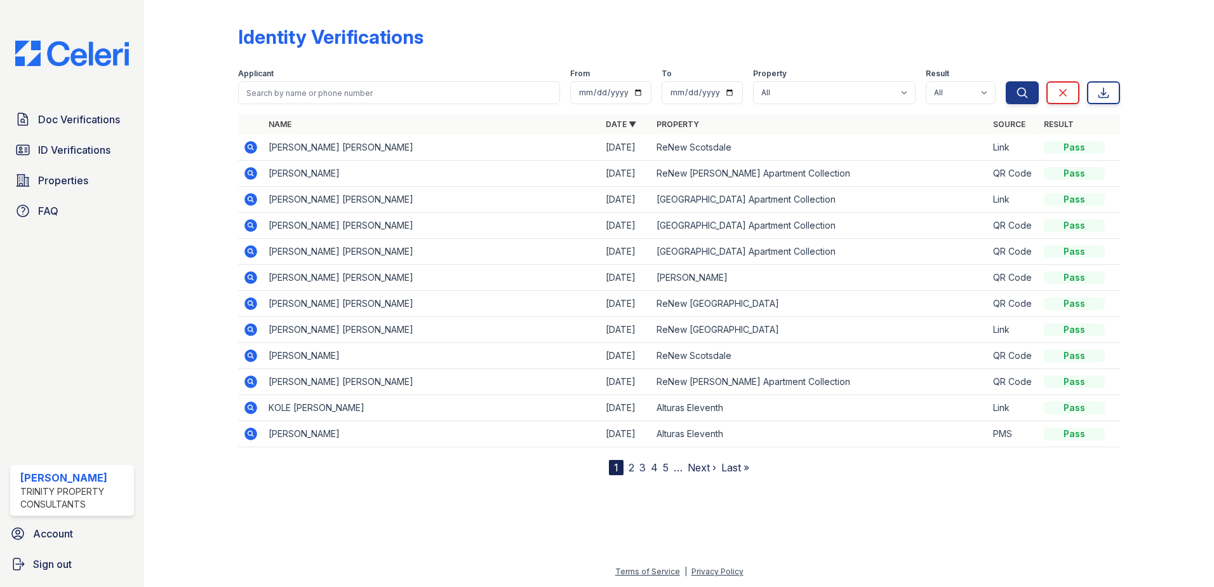
click at [253, 148] on icon at bounding box center [250, 147] width 13 height 13
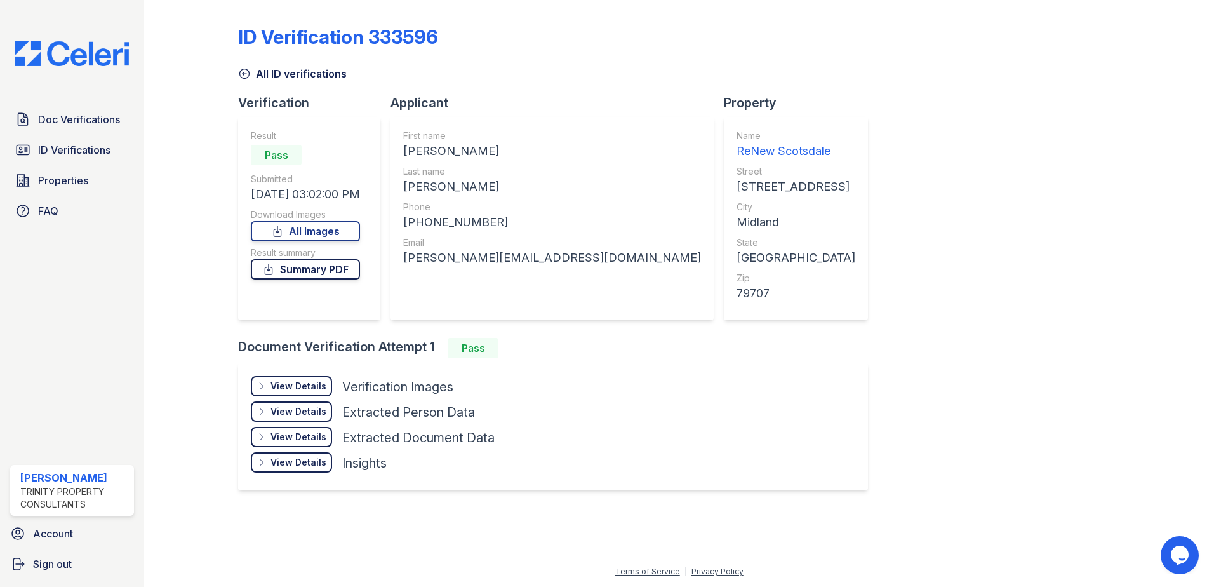
click at [286, 269] on link "Summary PDF" at bounding box center [305, 269] width 109 height 20
click at [281, 389] on div "View Details" at bounding box center [298, 386] width 56 height 13
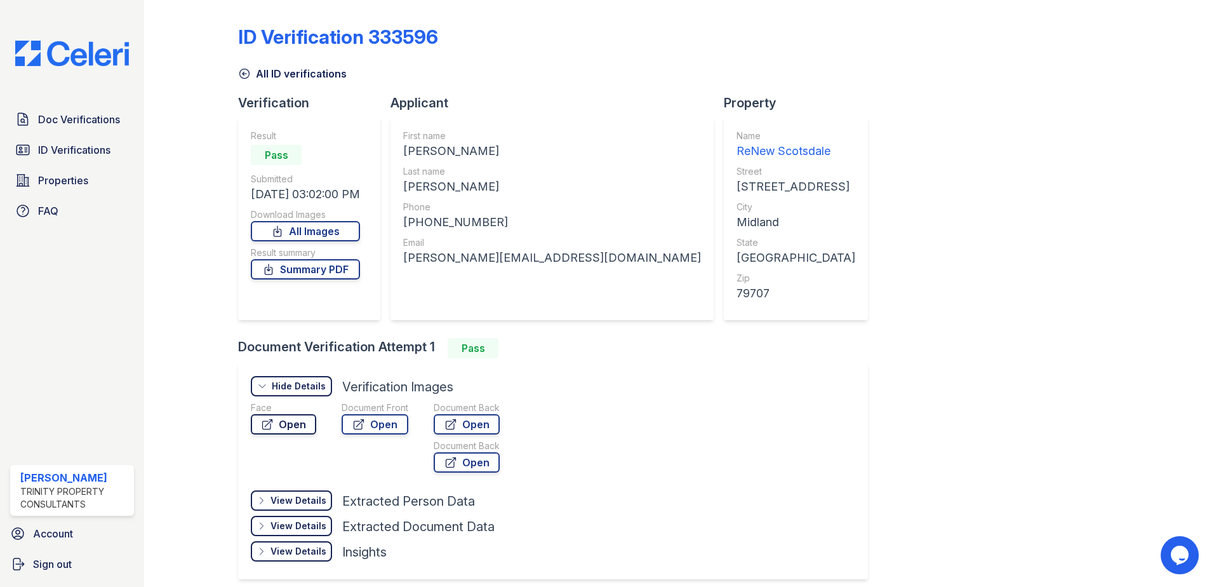
click at [288, 421] on link "Open" at bounding box center [283, 424] width 65 height 20
click at [371, 423] on link "Open" at bounding box center [374, 424] width 67 height 20
click at [366, 425] on link "Open" at bounding box center [374, 424] width 67 height 20
click at [244, 75] on icon at bounding box center [244, 73] width 13 height 13
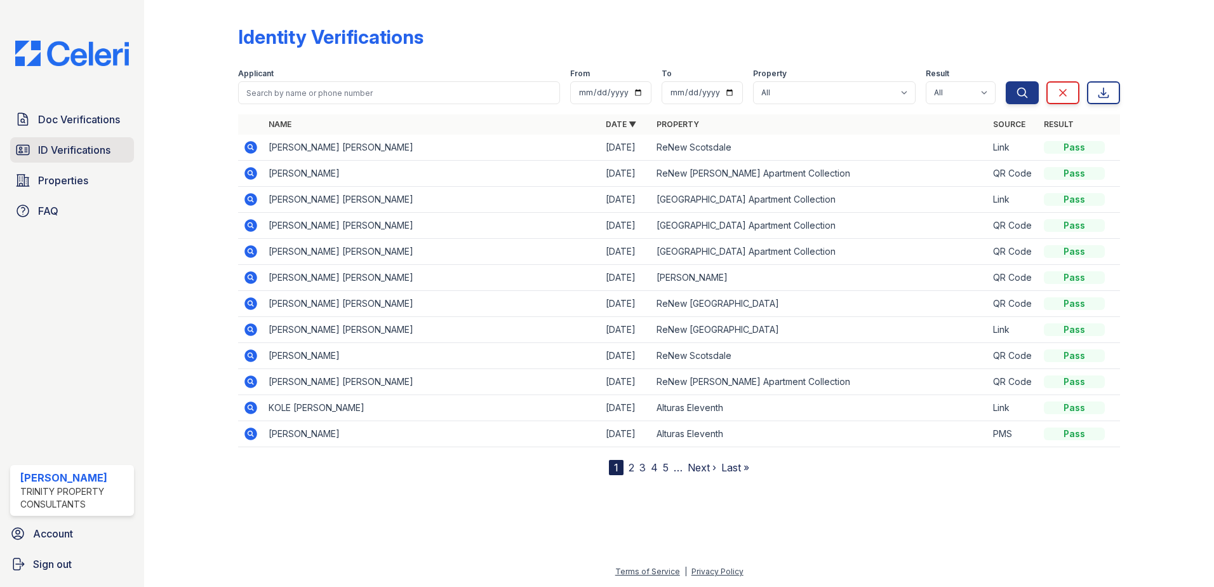
click at [63, 151] on span "ID Verifications" at bounding box center [74, 149] width 72 height 15
click at [249, 175] on icon at bounding box center [250, 173] width 15 height 15
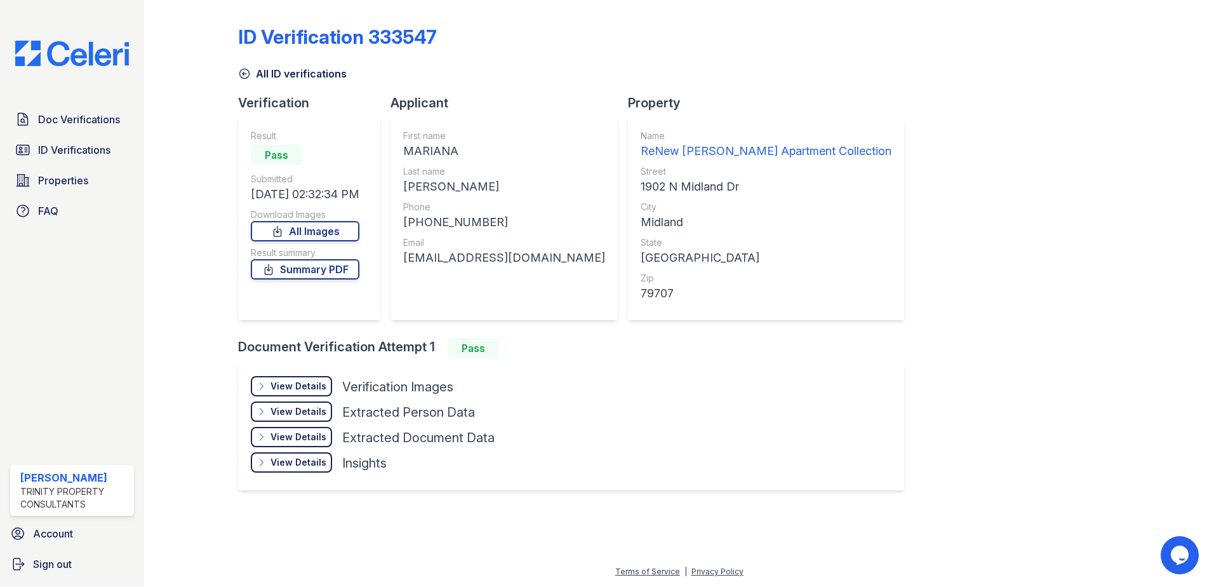
click at [244, 72] on icon at bounding box center [245, 74] width 10 height 10
